Goal: Task Accomplishment & Management: Use online tool/utility

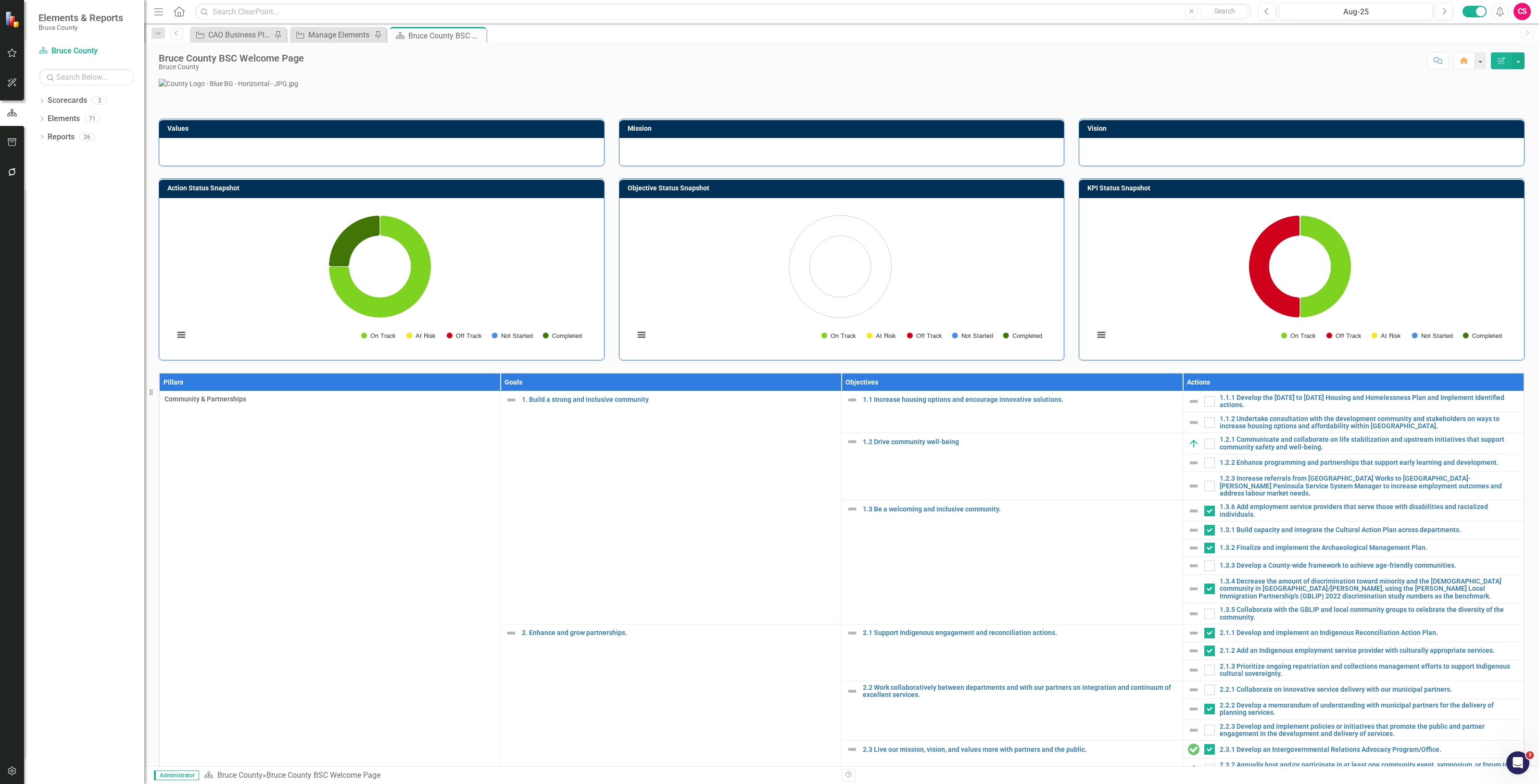
click at [10, 169] on icon "button" at bounding box center [12, 172] width 10 height 8
drag, startPoint x: 68, startPoint y: 73, endPoint x: 64, endPoint y: 65, distance: 8.9
click at [68, 72] on link "Reporting Workflows" at bounding box center [86, 69] width 96 height 11
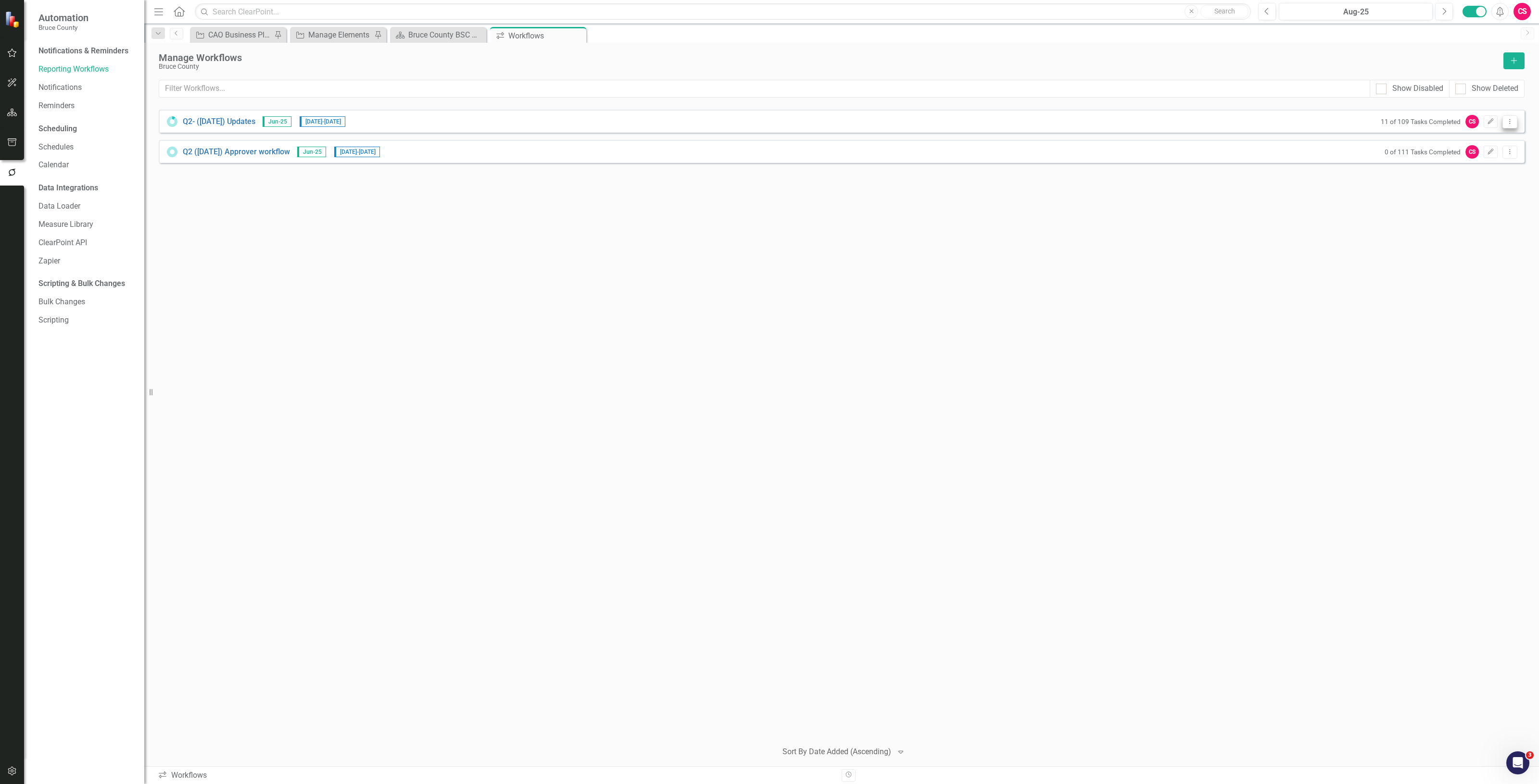
click at [1509, 119] on icon "Dropdown Menu" at bounding box center [1510, 121] width 8 height 6
click at [1488, 136] on link "Preview Preview Workflow" at bounding box center [1472, 139] width 89 height 18
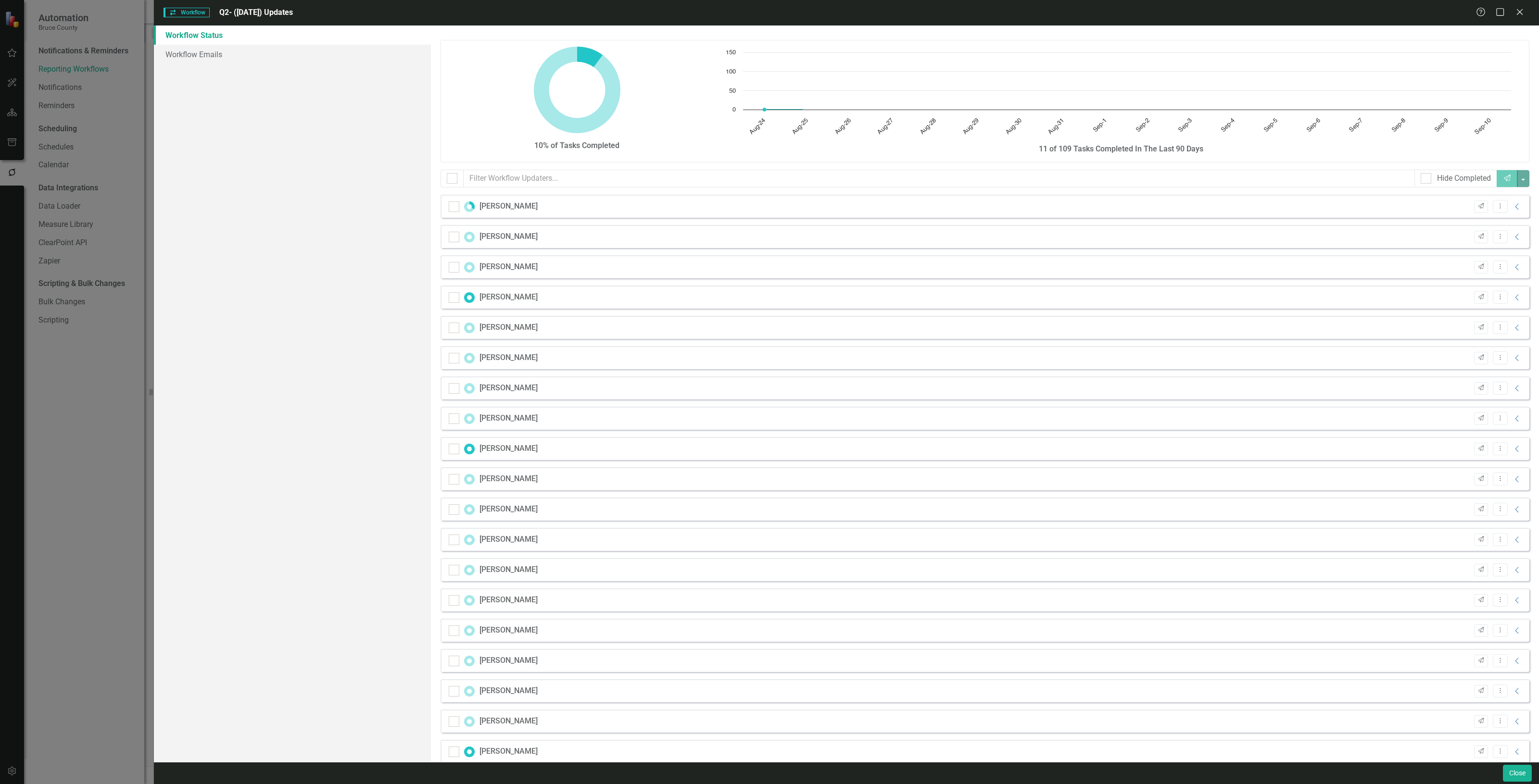
checkbox input "false"
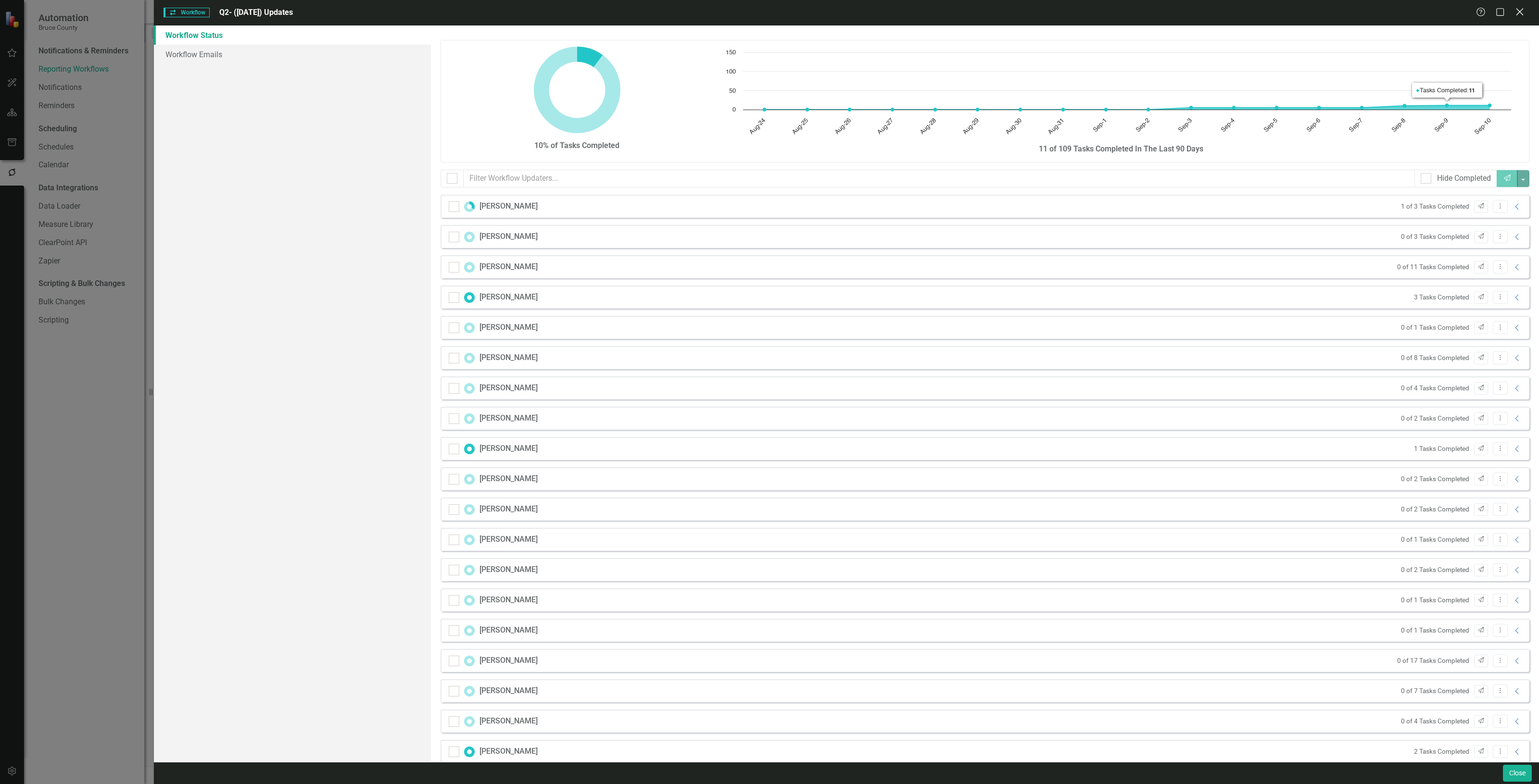
click at [1518, 13] on icon at bounding box center [1519, 12] width 7 height 7
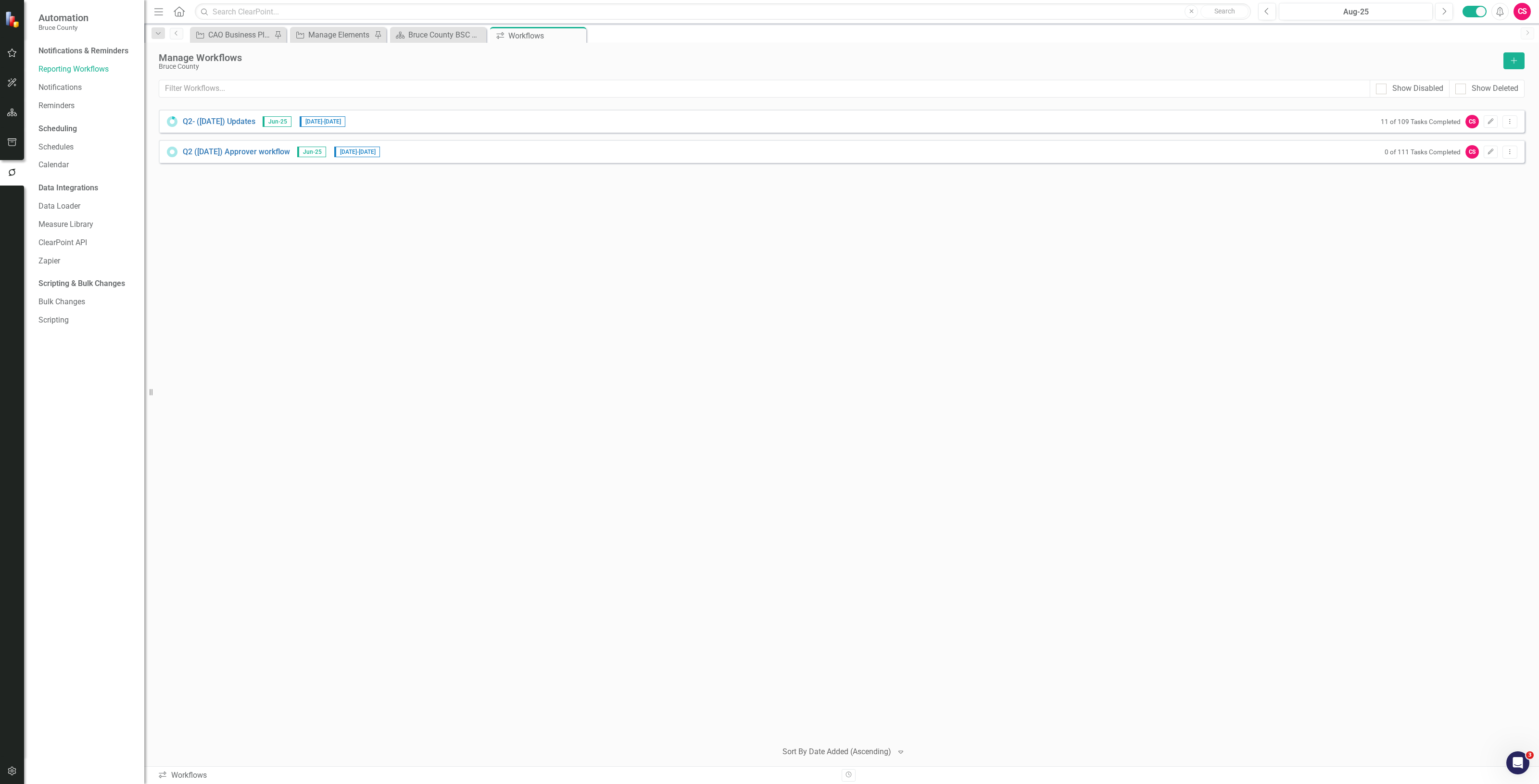
click at [577, 253] on div "Q2- ([DATE]) Updates Jun-25 [DATE] - [DATE] 11 of 109 Tasks Completed CS Edit D…" at bounding box center [842, 421] width 1366 height 623
click at [15, 116] on icon "button" at bounding box center [12, 112] width 10 height 8
click at [77, 52] on link "Scorecard Bruce County" at bounding box center [86, 51] width 96 height 11
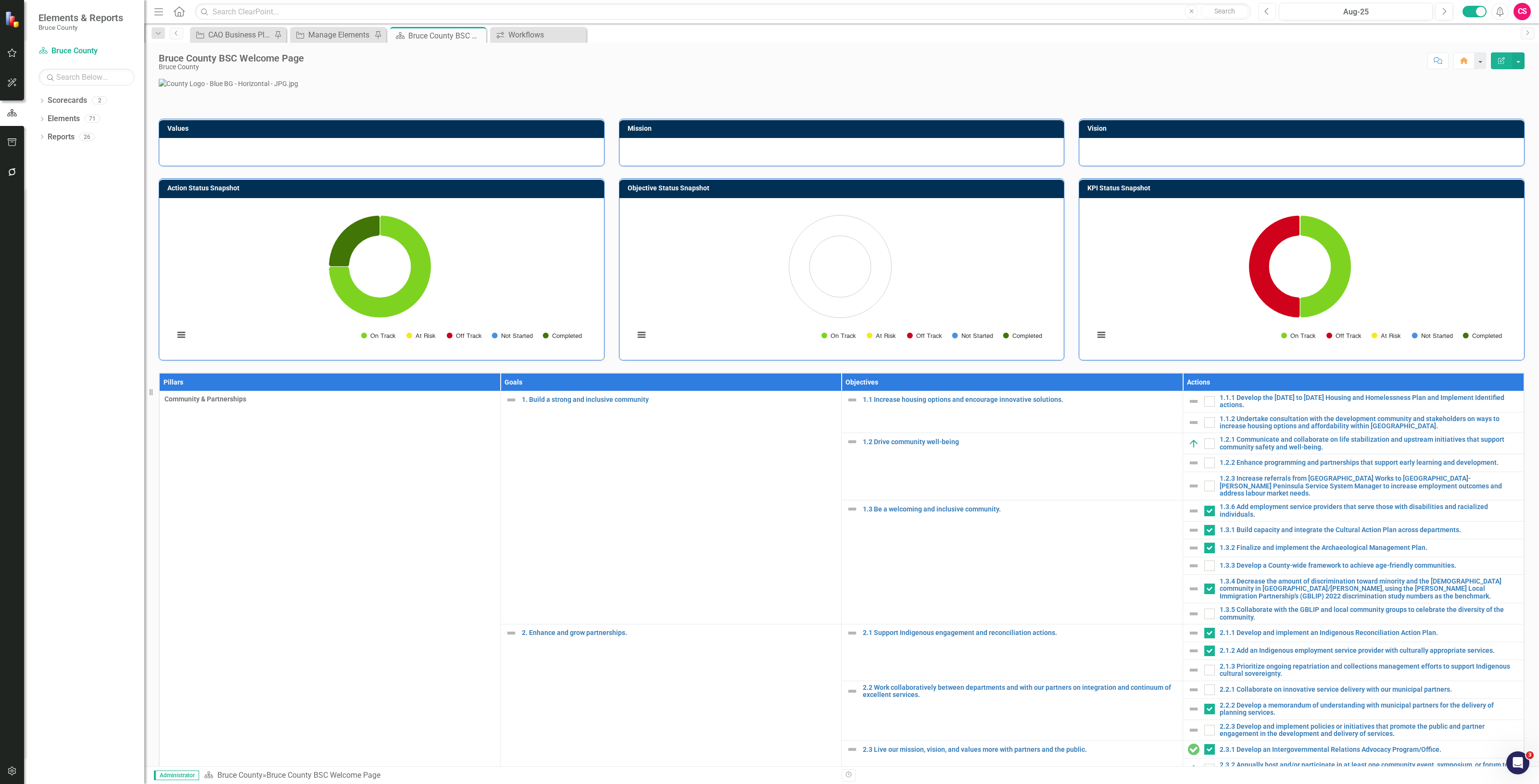
click at [1262, 11] on button "Previous" at bounding box center [1267, 11] width 18 height 17
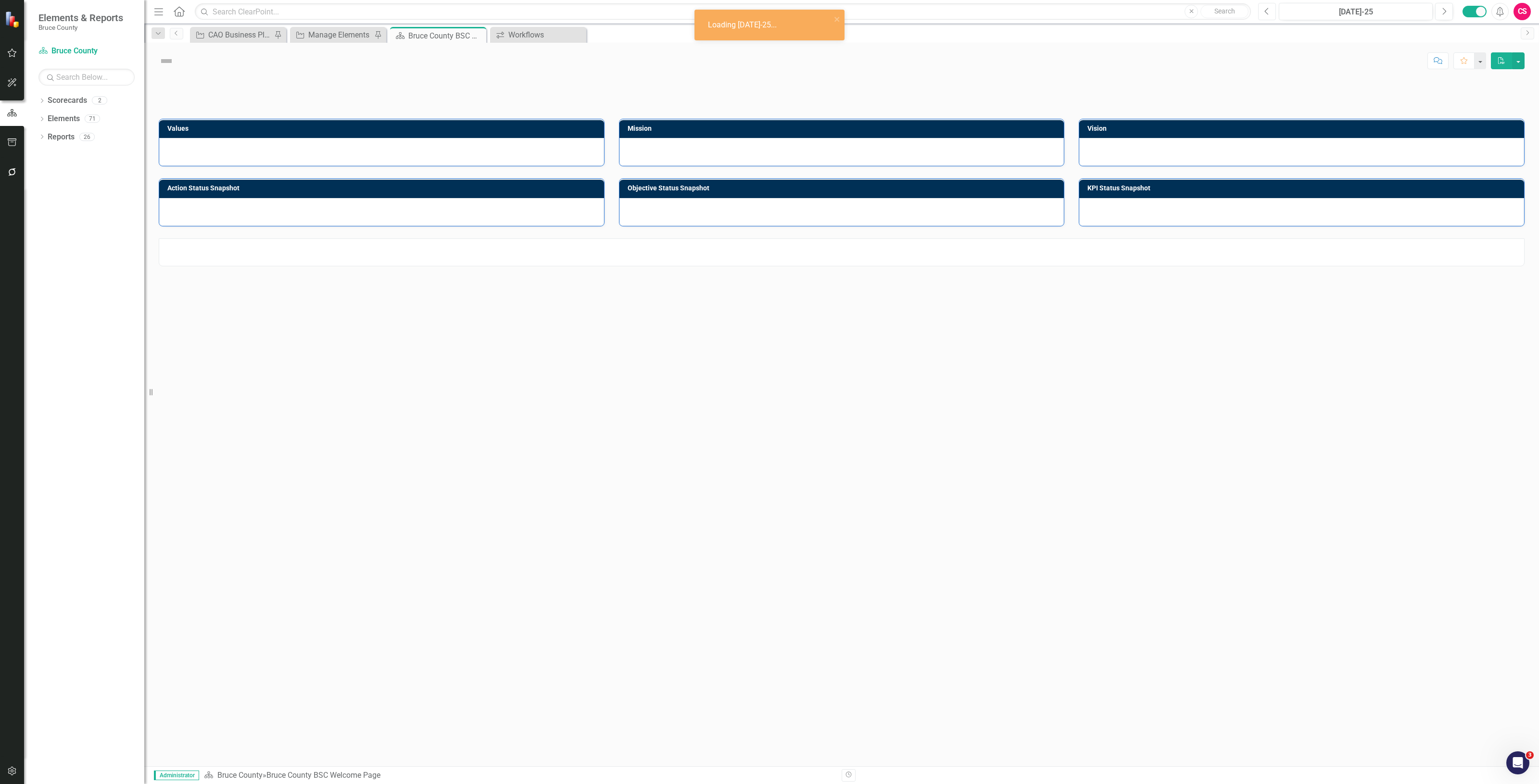
click at [1262, 11] on button "Previous" at bounding box center [1267, 11] width 18 height 17
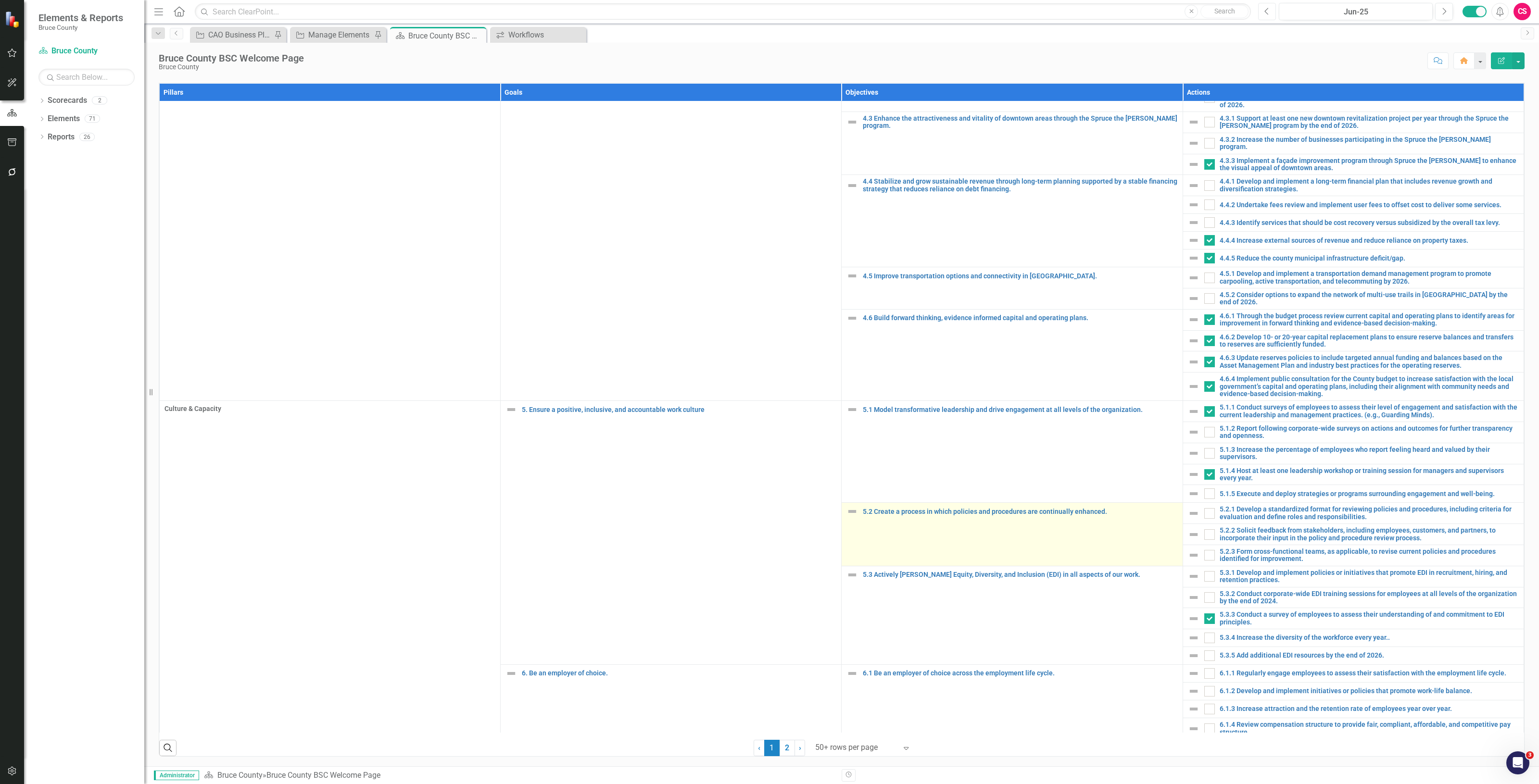
scroll to position [597, 0]
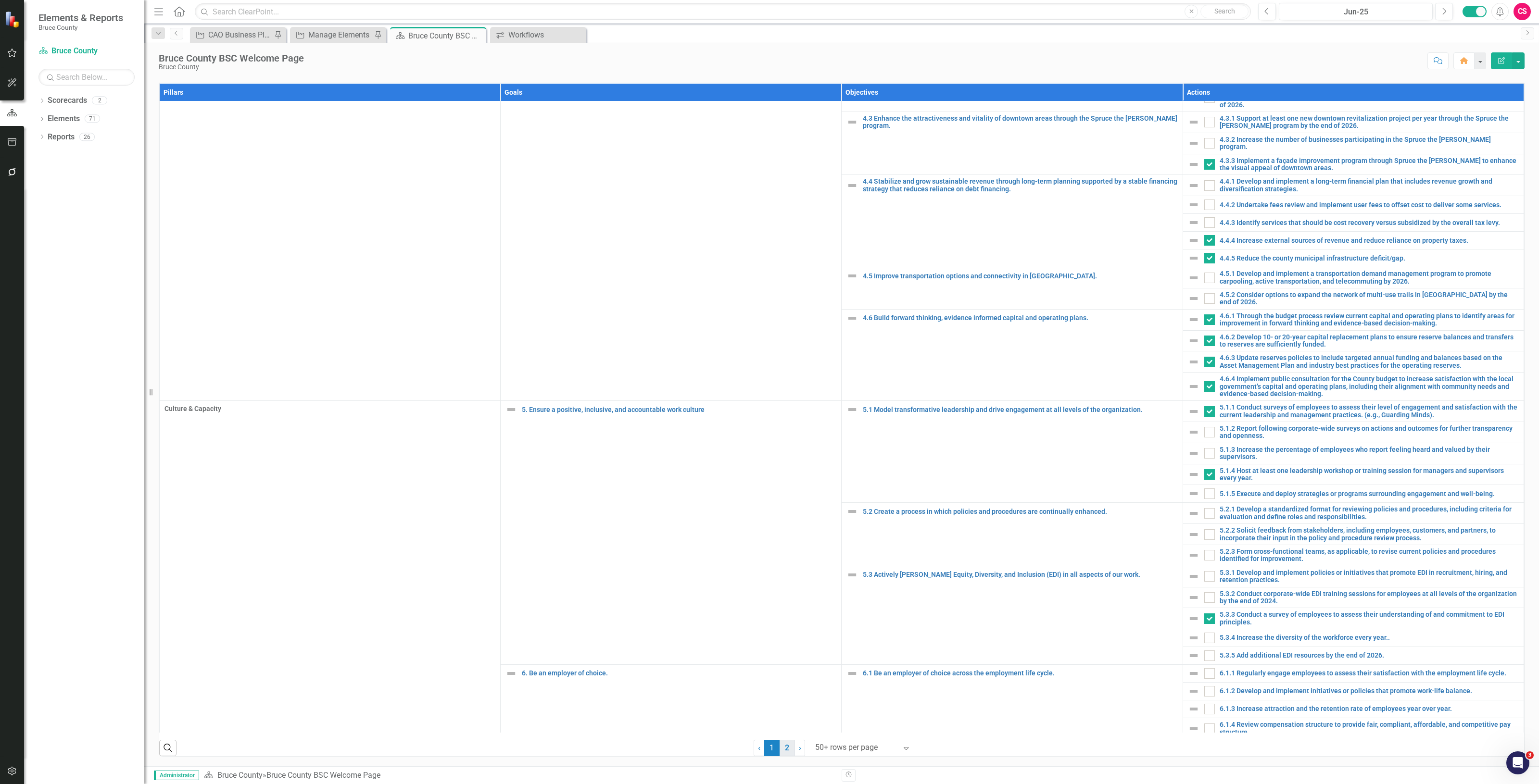
click at [784, 746] on link "2" at bounding box center [787, 748] width 16 height 16
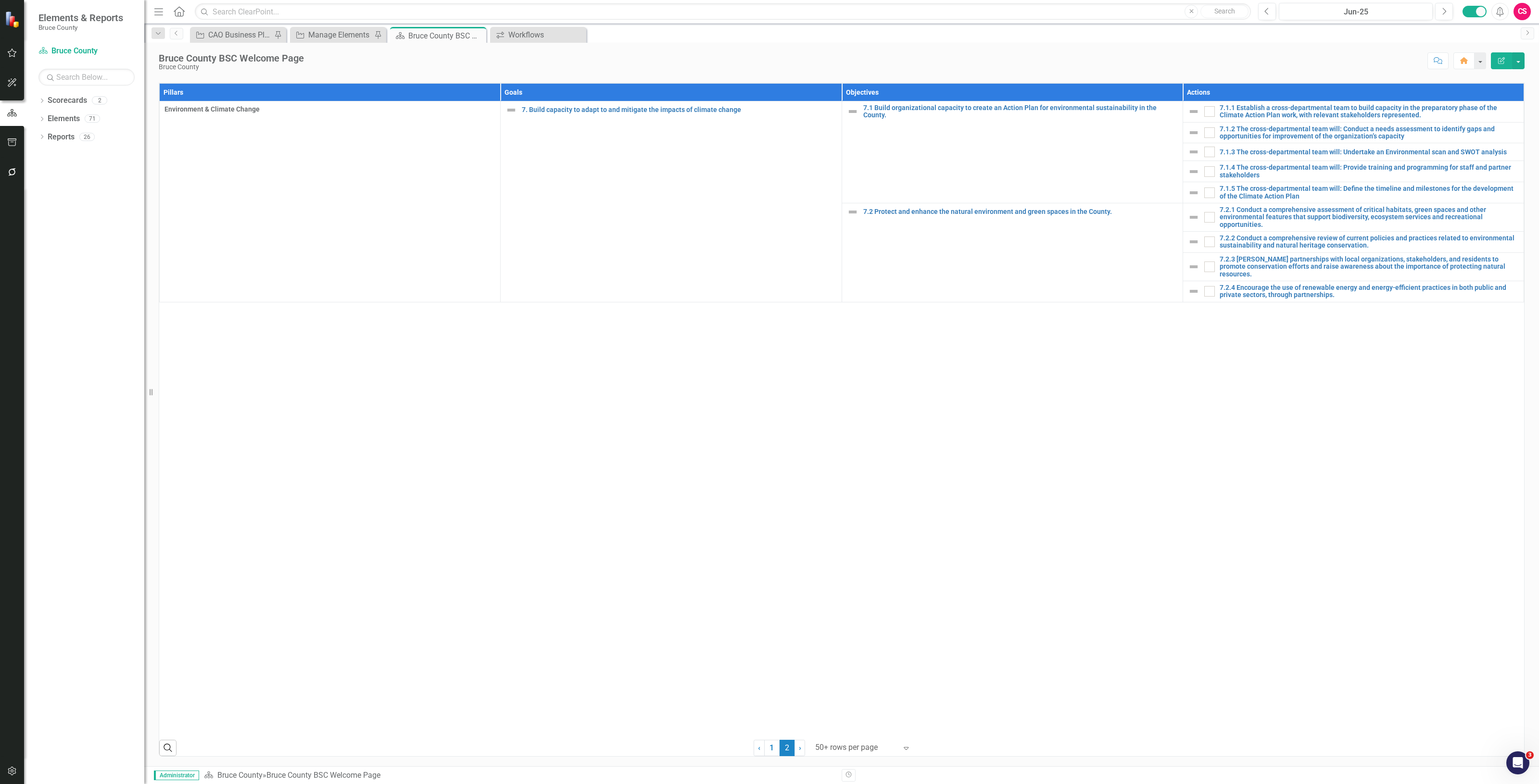
checkbox input "false"
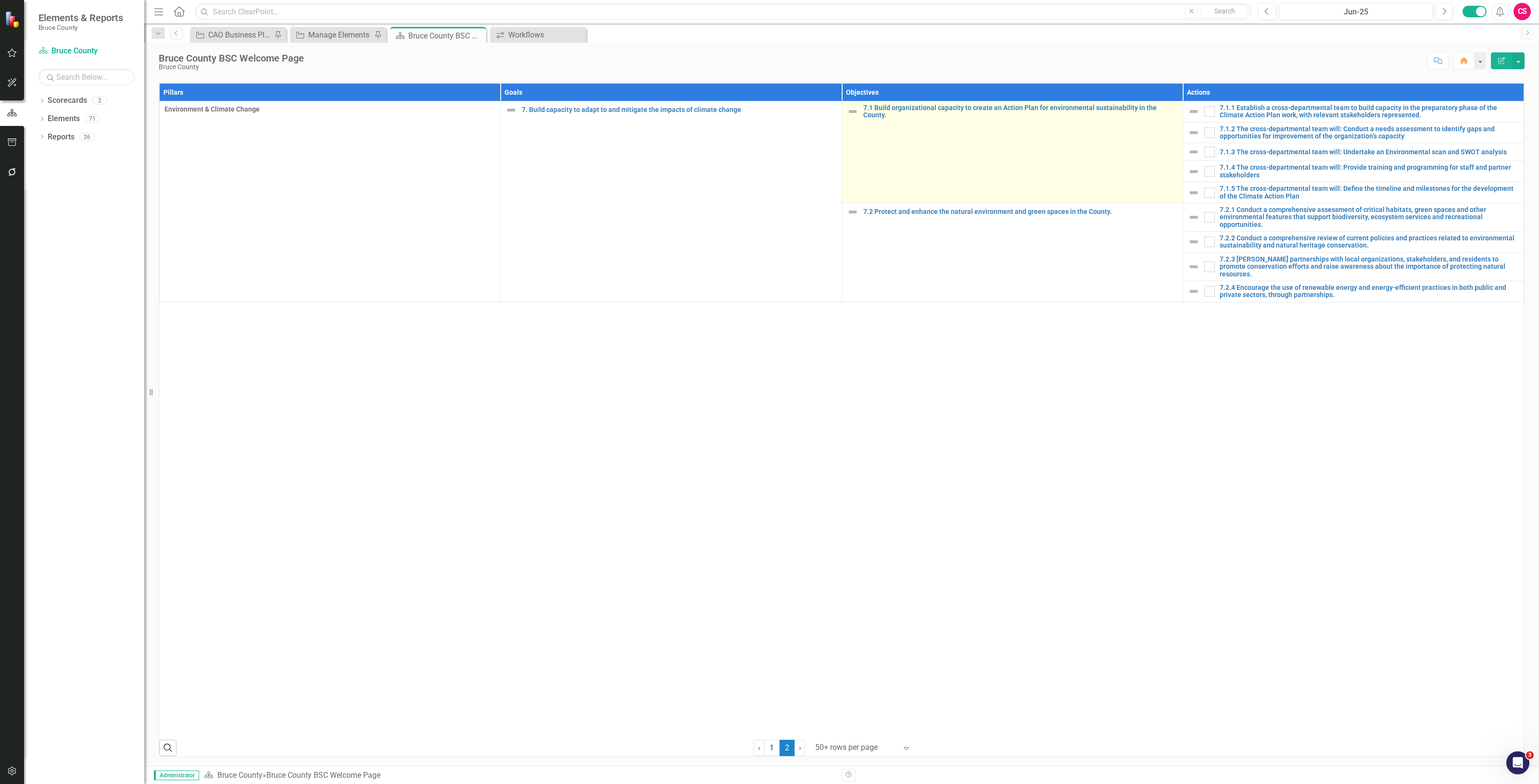
scroll to position [356, 0]
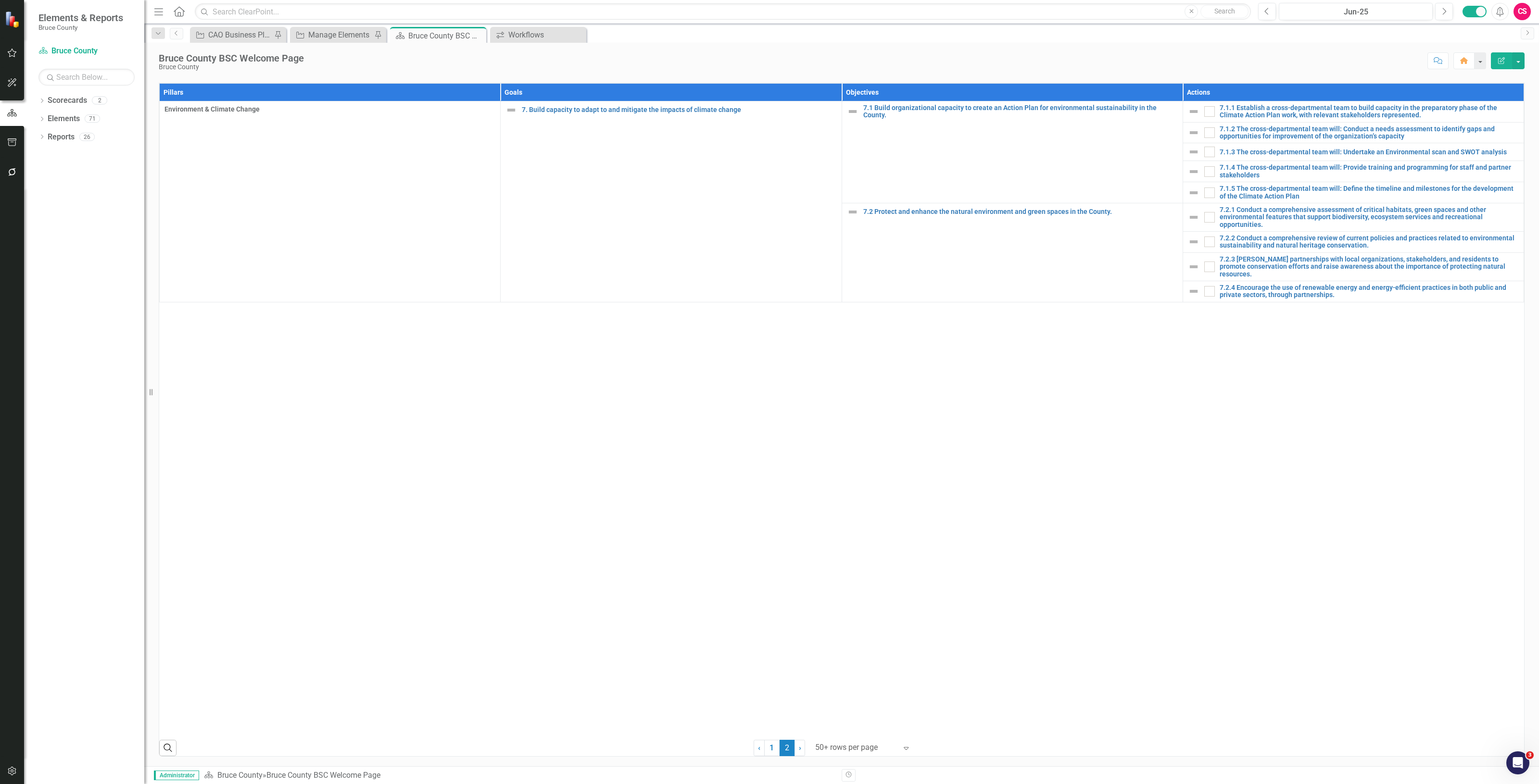
drag, startPoint x: 952, startPoint y: 577, endPoint x: 948, endPoint y: 571, distance: 7.2
click at [952, 577] on div "Pillars Goals Objectives Actions Environment & Climate Change 7. Build capacity…" at bounding box center [841, 408] width 1365 height 650
